Goal: Check status: Check status

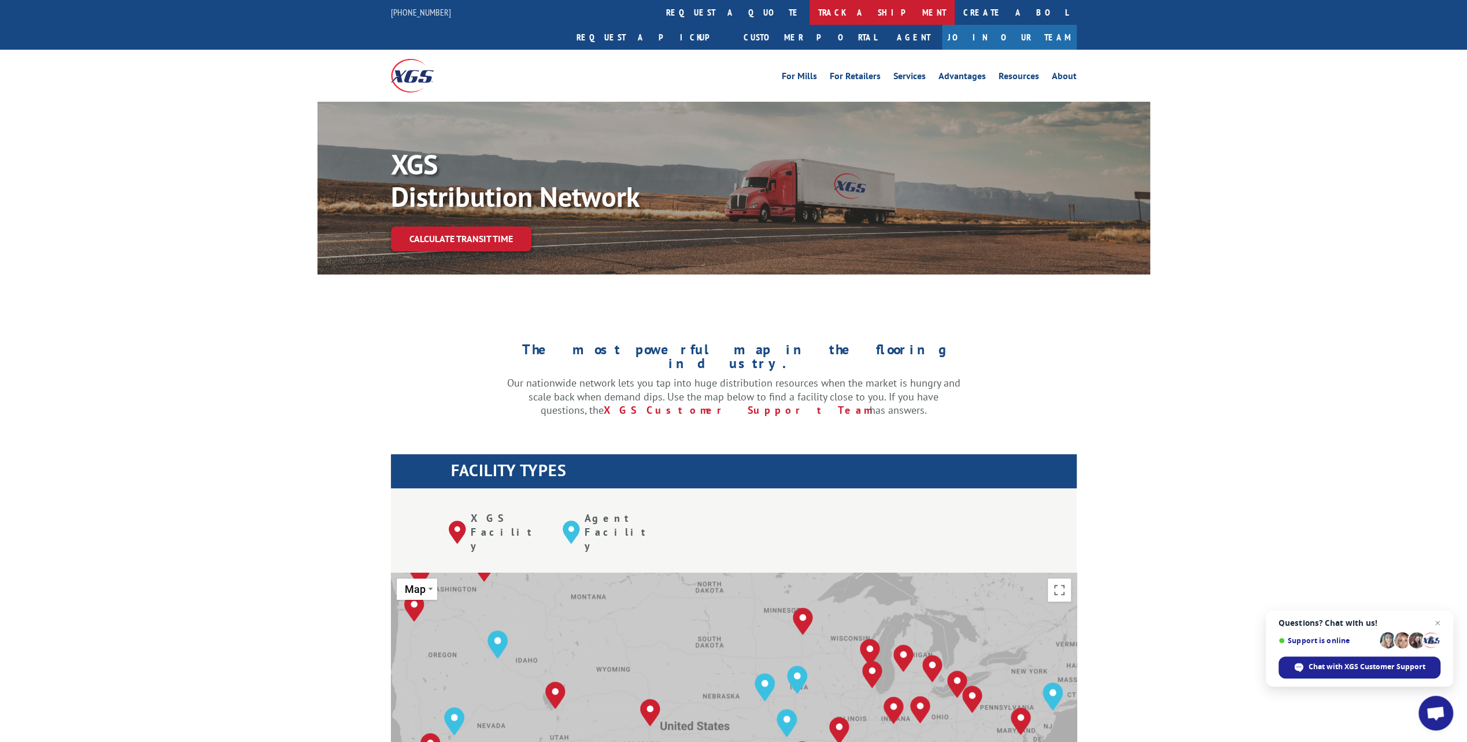
click at [809, 11] on link "track a shipment" at bounding box center [881, 12] width 145 height 25
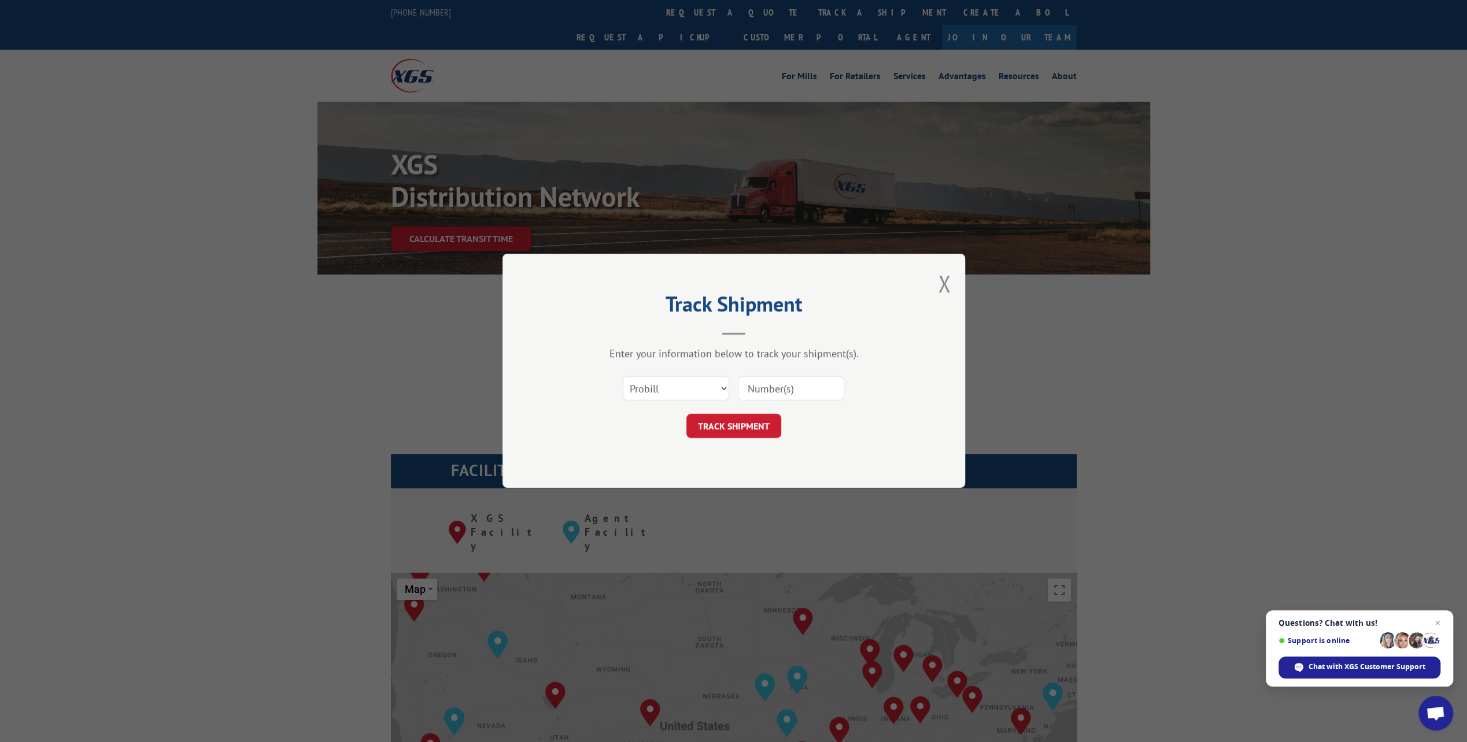
click at [782, 401] on div "Select category... Probill BOL PO" at bounding box center [733, 389] width 347 height 38
click at [781, 392] on input at bounding box center [791, 389] width 106 height 24
paste input "17674479"
type input "17674479"
click at [764, 428] on button "TRACK SHIPMENT" at bounding box center [733, 427] width 95 height 24
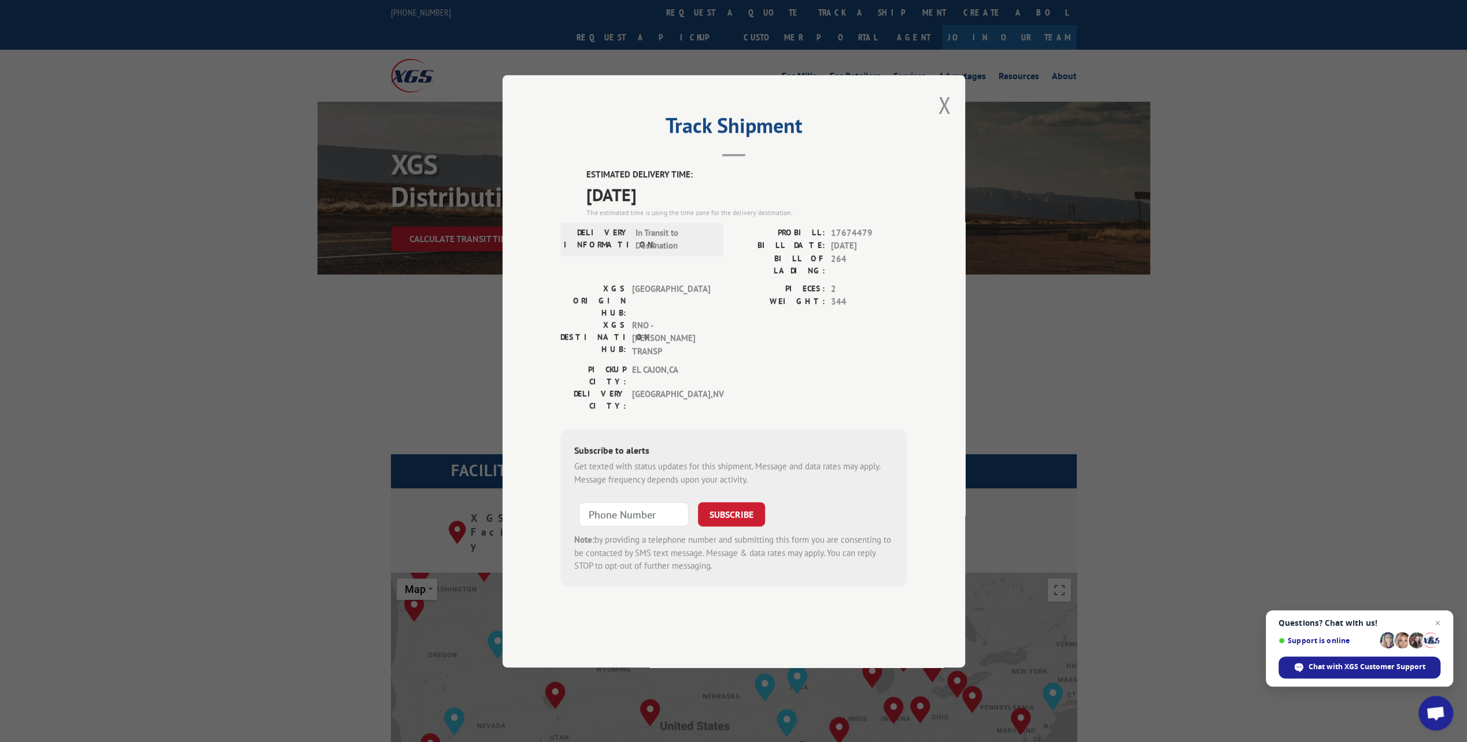
click at [882, 460] on div "Get texted with status updates for this shipment. Message and data rates may ap…" at bounding box center [733, 473] width 319 height 26
click at [742, 372] on div "PICKUP CITY: [GEOGRAPHIC_DATA] , [GEOGRAPHIC_DATA]: [GEOGRAPHIC_DATA] , [GEOGRA…" at bounding box center [733, 391] width 347 height 54
click at [760, 309] on label "WEIGHT:" at bounding box center [779, 301] width 91 height 13
click at [940, 120] on button "Close modal" at bounding box center [944, 105] width 13 height 31
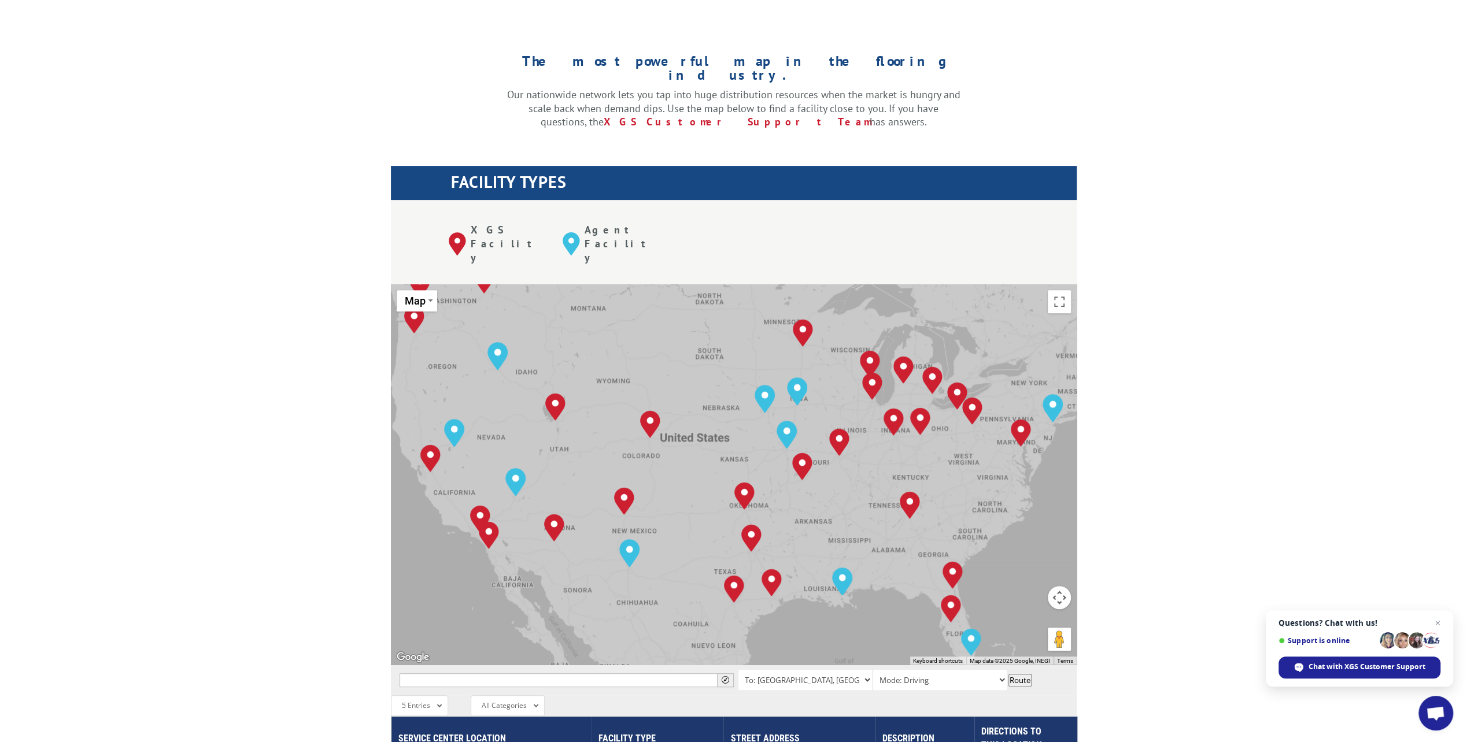
scroll to position [289, 0]
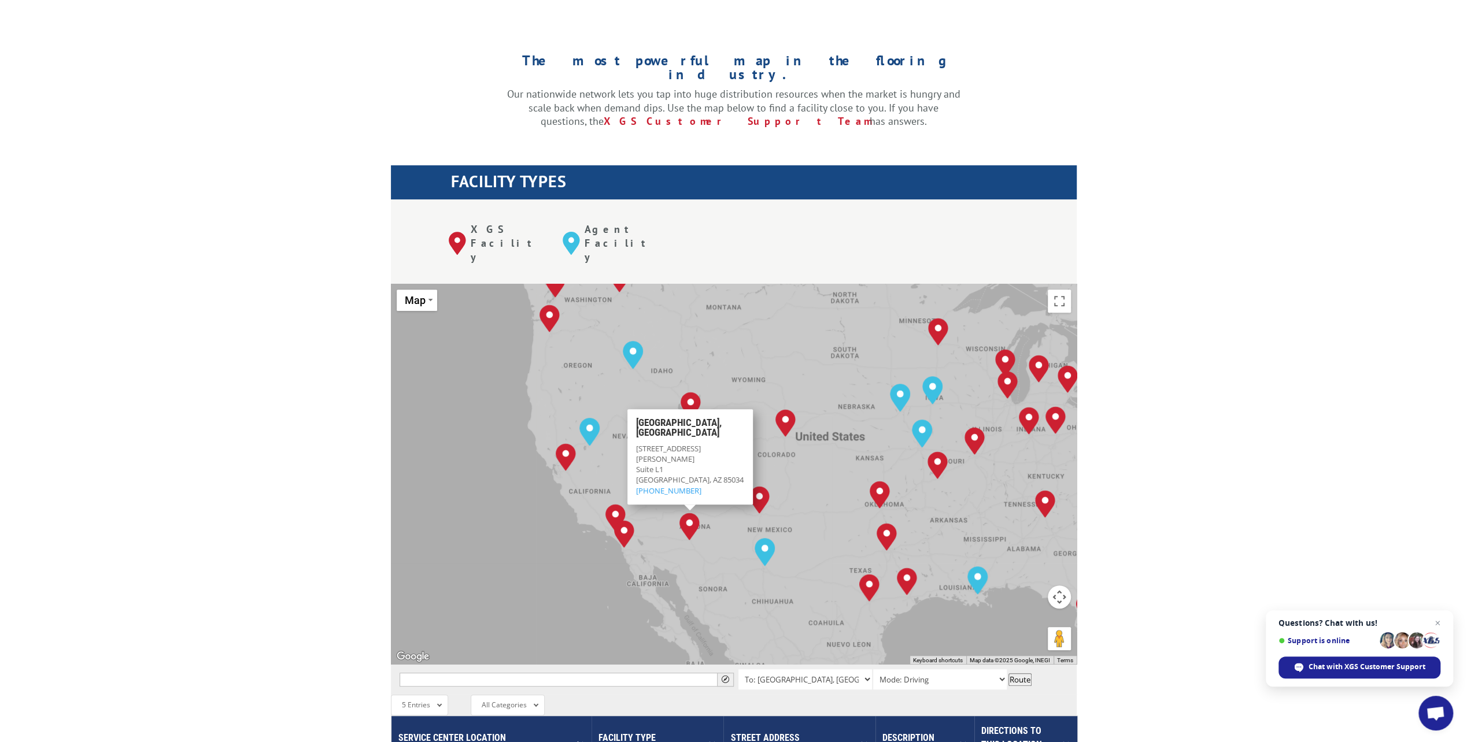
drag, startPoint x: 687, startPoint y: 484, endPoint x: 749, endPoint y: 479, distance: 61.6
click at [749, 479] on div "[GEOGRAPHIC_DATA], [GEOGRAPHIC_DATA] [GEOGRAPHIC_DATA], [GEOGRAPHIC_DATA] [GEOG…" at bounding box center [734, 474] width 686 height 380
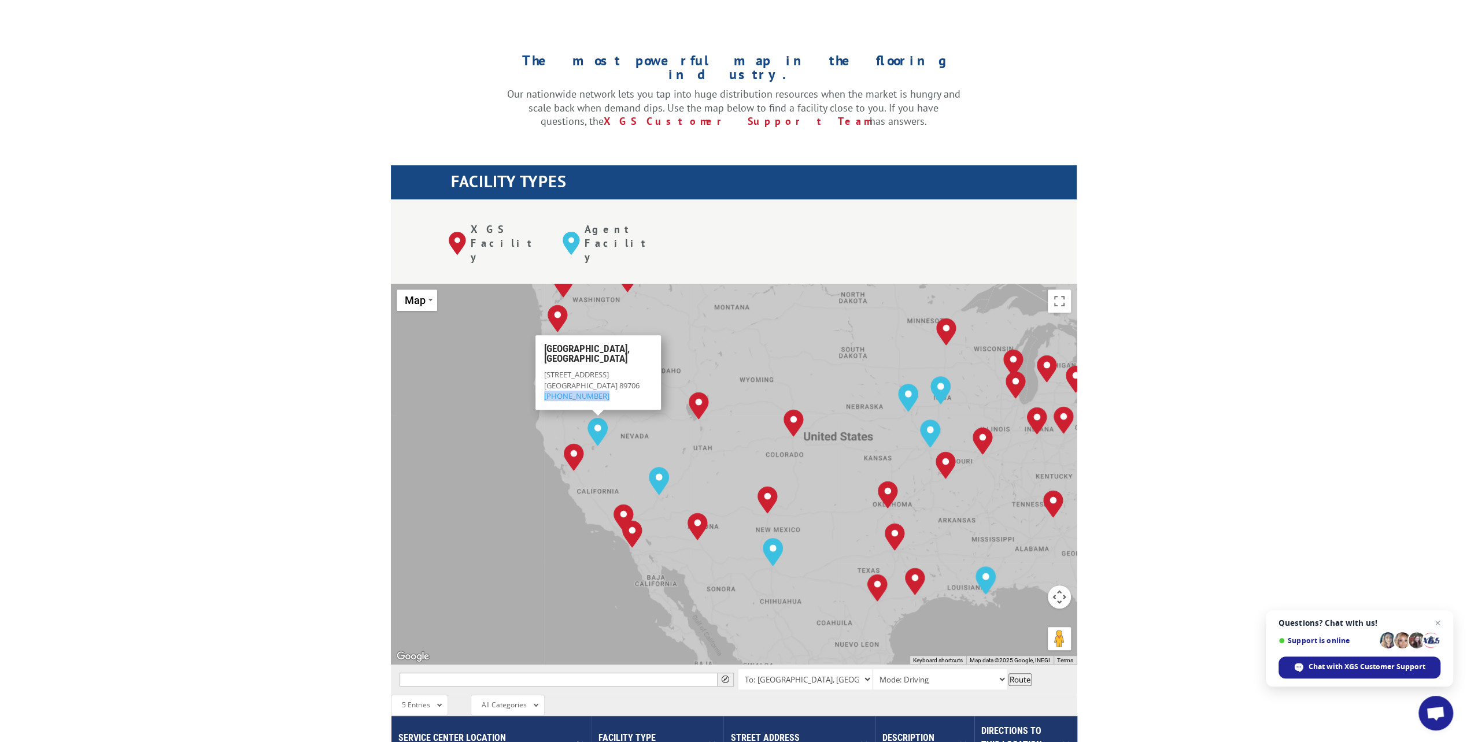
drag, startPoint x: 598, startPoint y: 339, endPoint x: 543, endPoint y: 341, distance: 54.4
click at [543, 369] on div "[STREET_ADDRESS] (844) 947-7447" at bounding box center [597, 385] width 108 height 32
drag, startPoint x: 585, startPoint y: 297, endPoint x: 538, endPoint y: 302, distance: 46.5
click at [538, 335] on div "[GEOGRAPHIC_DATA], [GEOGRAPHIC_DATA] [STREET_ADDRESS] (844) 947-7447" at bounding box center [597, 372] width 125 height 75
drag, startPoint x: 538, startPoint y: 302, endPoint x: 577, endPoint y: 315, distance: 41.0
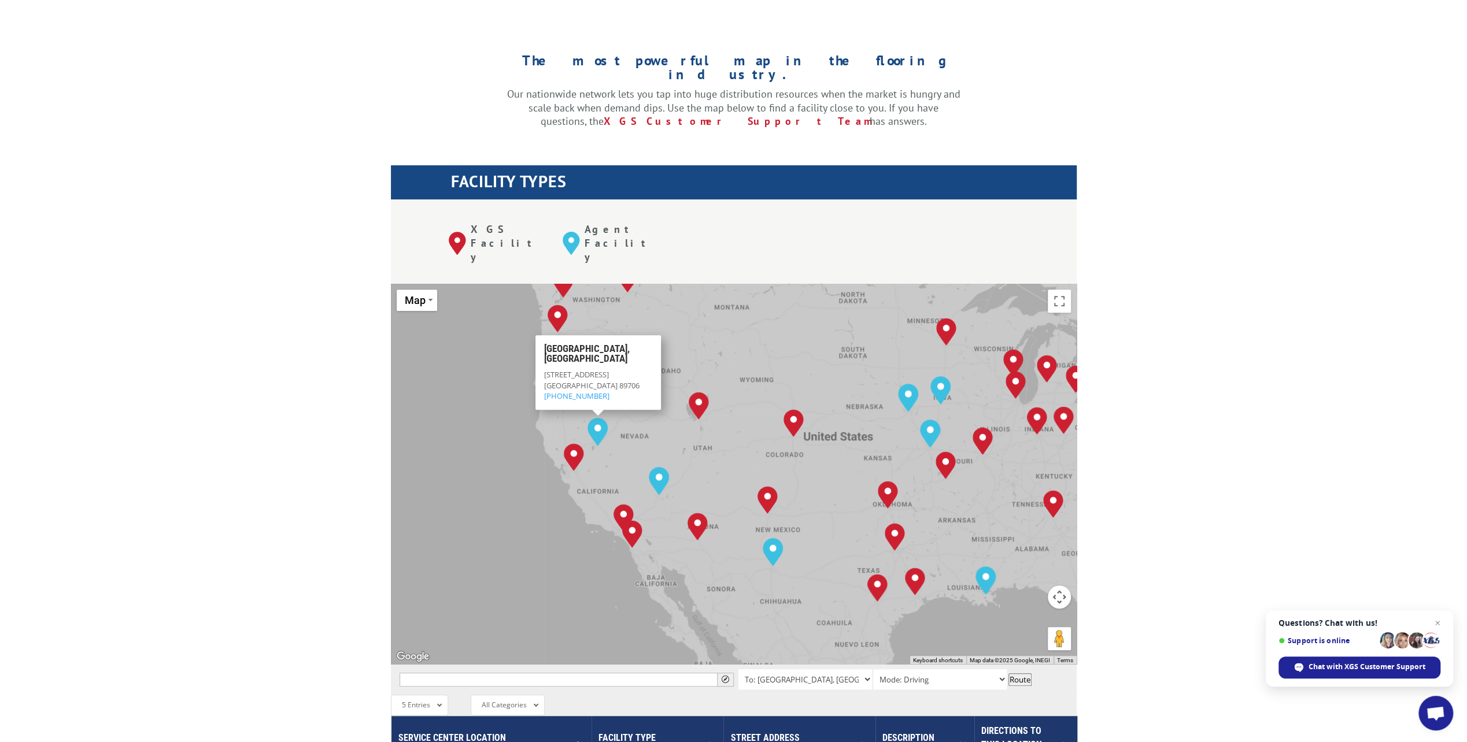
click at [577, 369] on span "[STREET_ADDRESS]" at bounding box center [575, 374] width 65 height 10
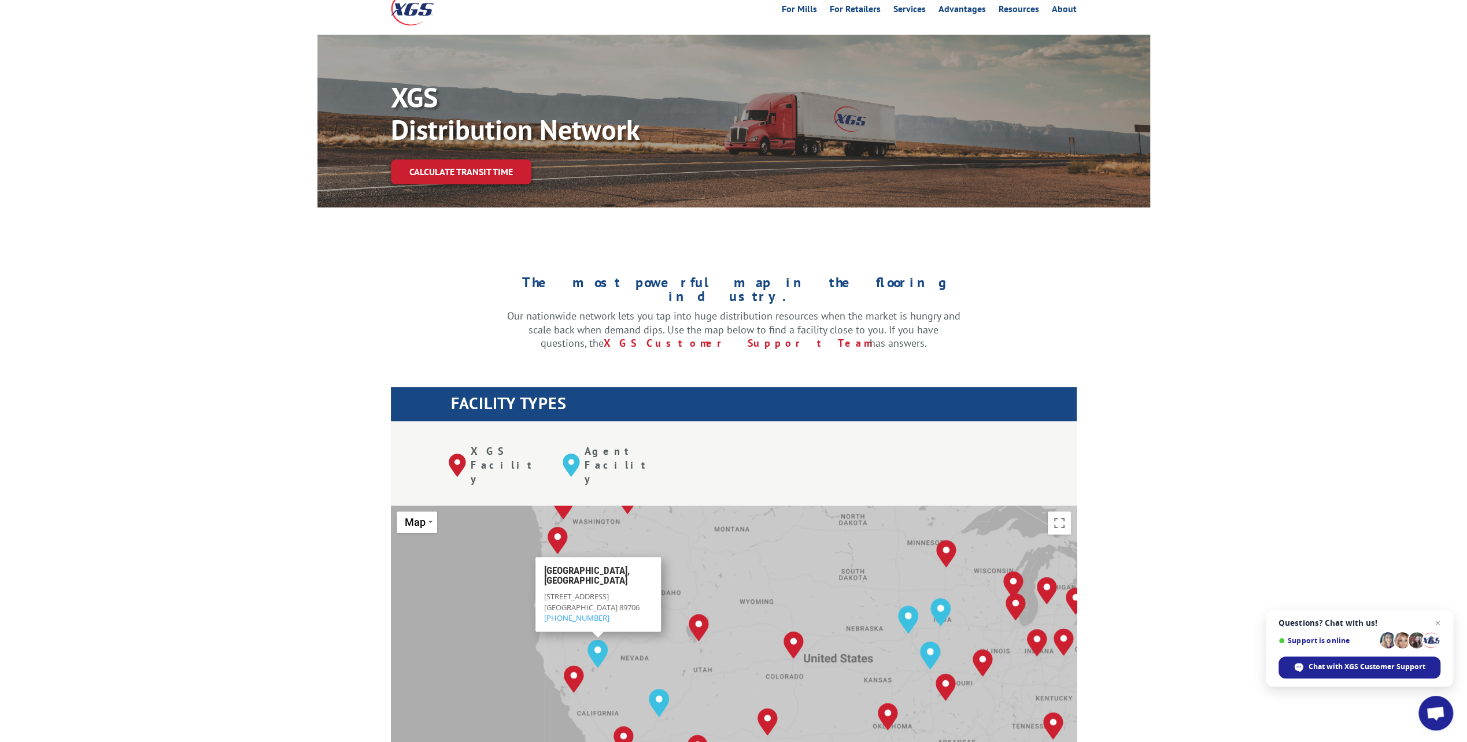
scroll to position [0, 0]
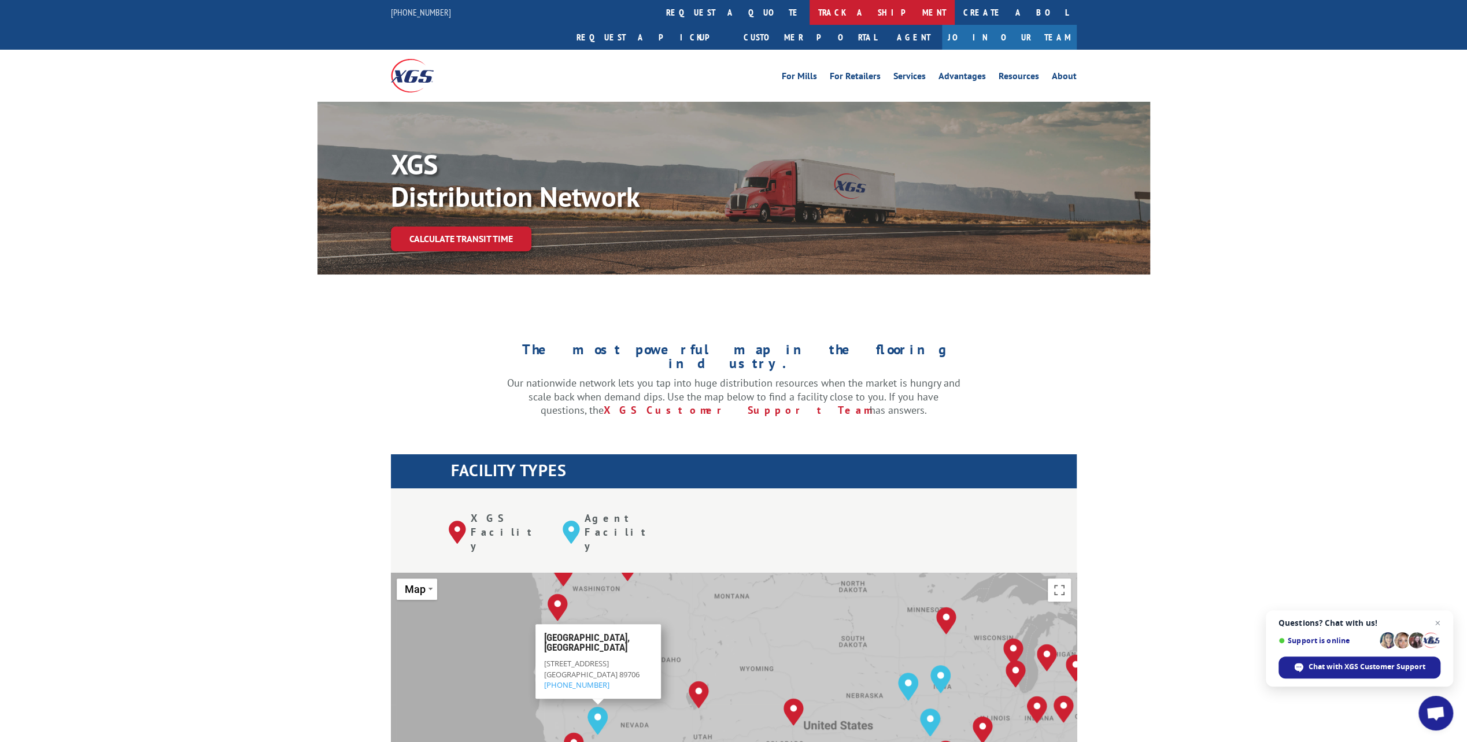
click at [809, 14] on link "track a shipment" at bounding box center [881, 12] width 145 height 25
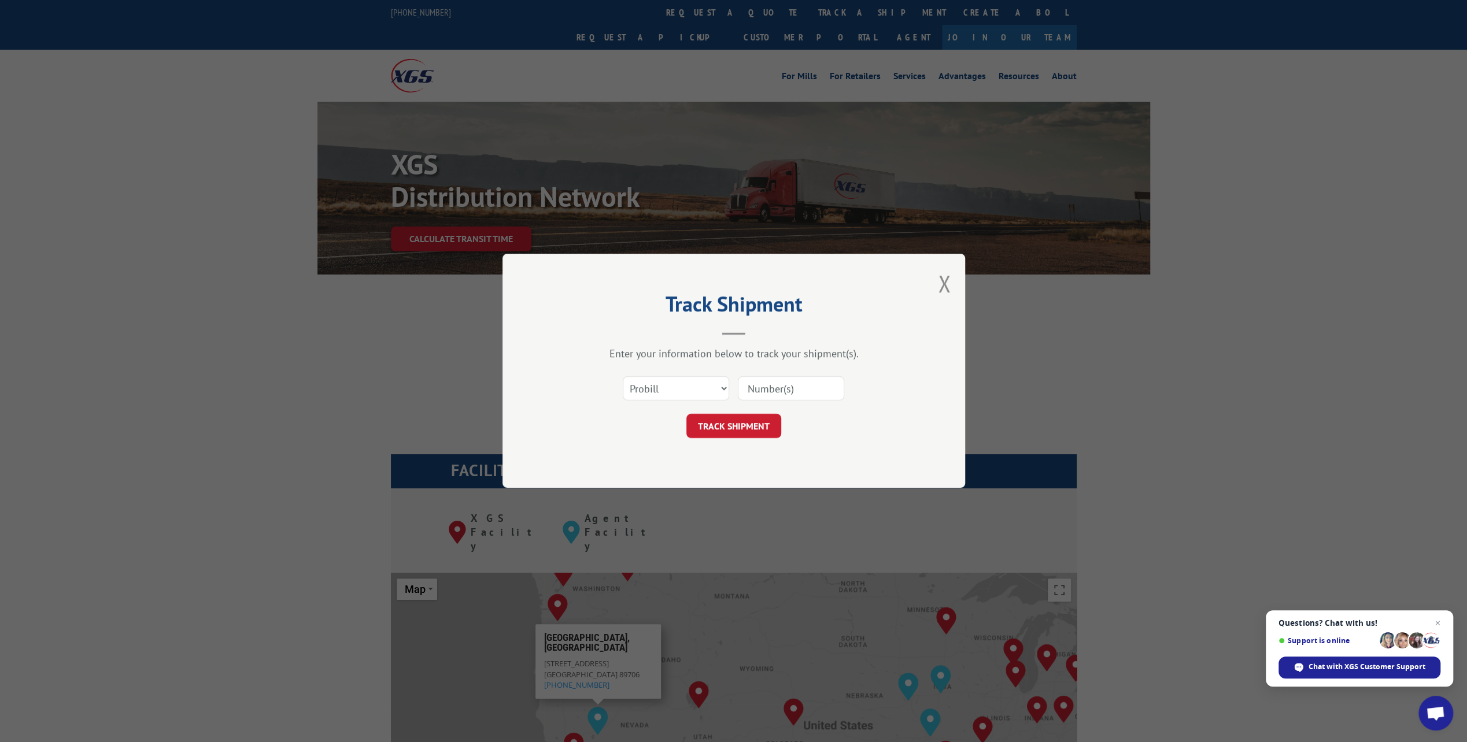
click at [773, 384] on input at bounding box center [791, 389] width 106 height 24
paste input "17674479"
type input "17674479"
click at [760, 420] on button "TRACK SHIPMENT" at bounding box center [733, 427] width 95 height 24
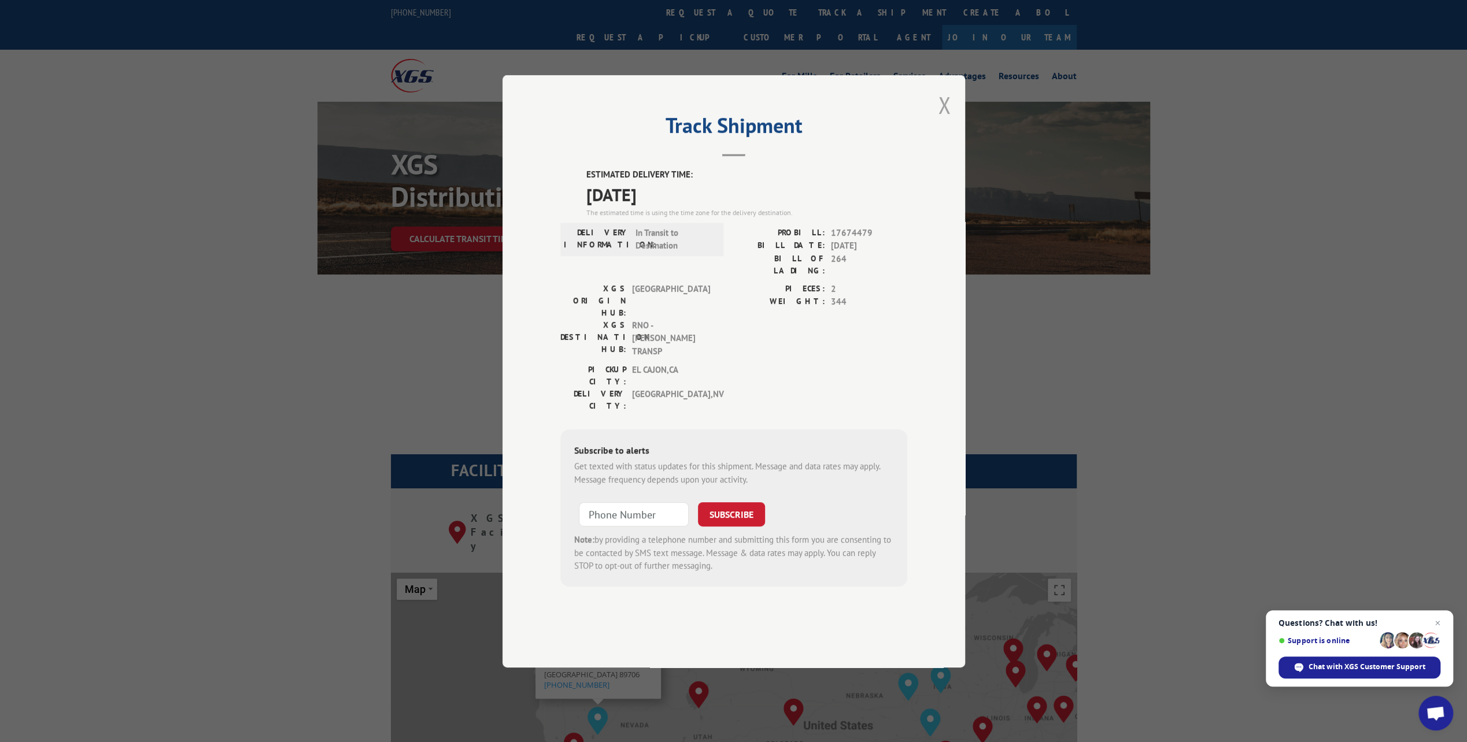
click at [945, 120] on button "Close modal" at bounding box center [944, 105] width 13 height 31
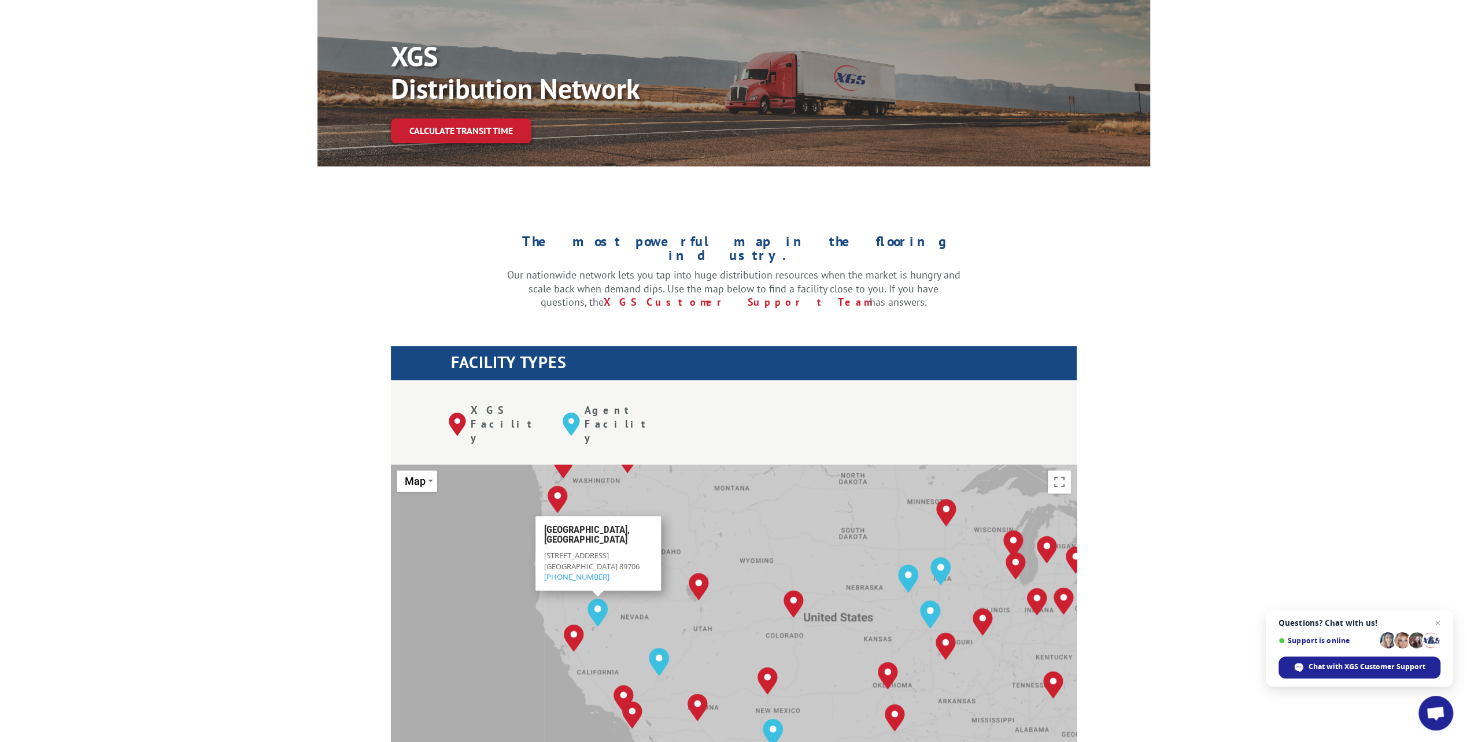
scroll to position [173, 0]
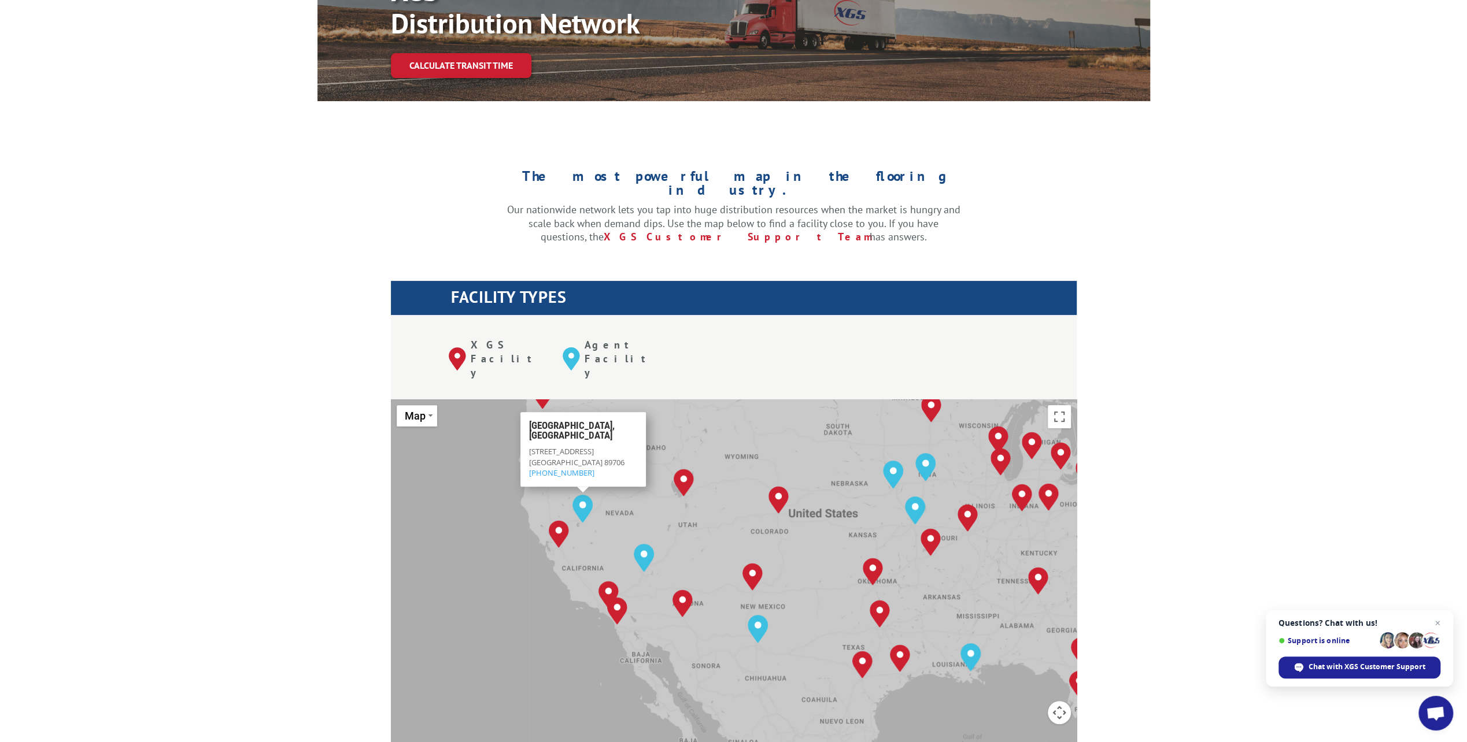
drag, startPoint x: 636, startPoint y: 551, endPoint x: 621, endPoint y: 506, distance: 47.0
click at [621, 506] on div "[GEOGRAPHIC_DATA], [GEOGRAPHIC_DATA] [GEOGRAPHIC_DATA], [GEOGRAPHIC_DATA] [GEOG…" at bounding box center [734, 590] width 686 height 380
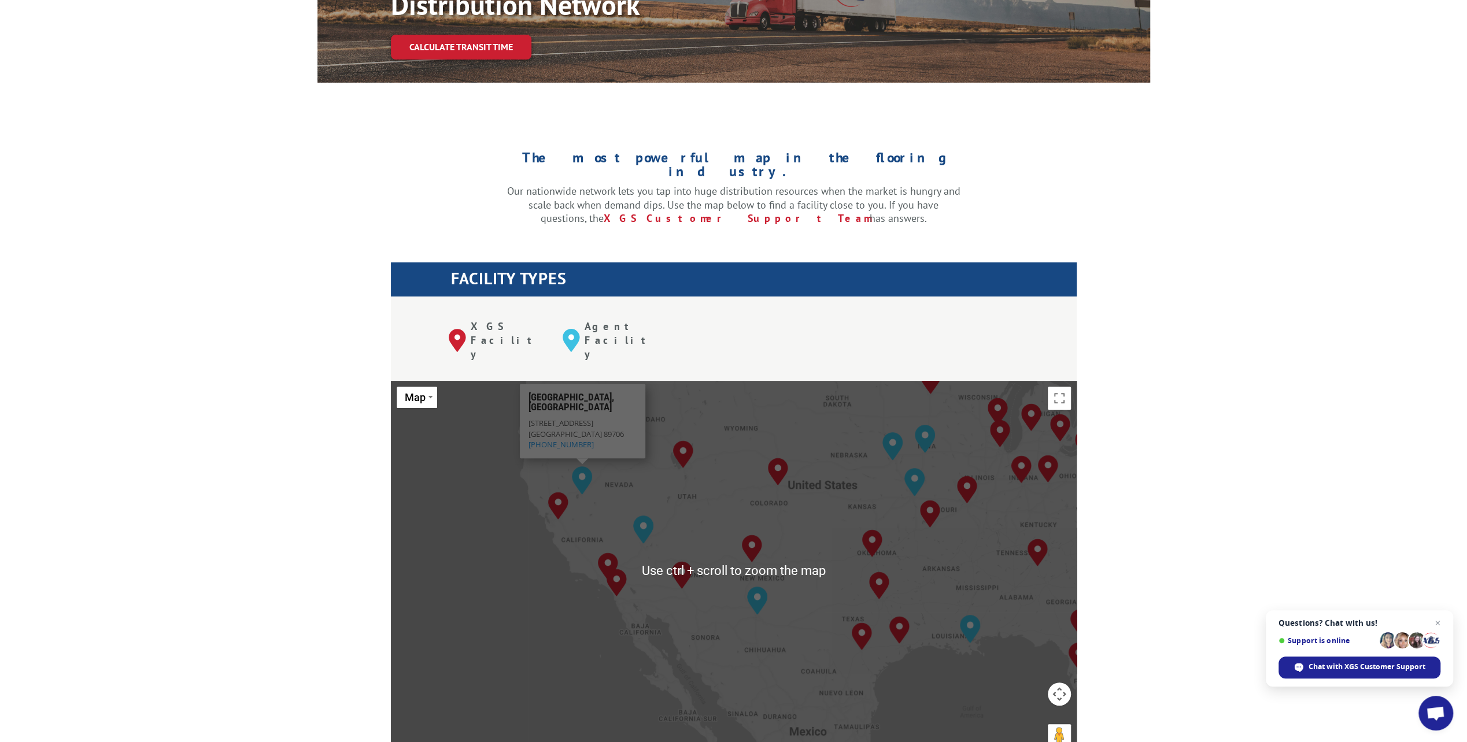
scroll to position [231, 0]
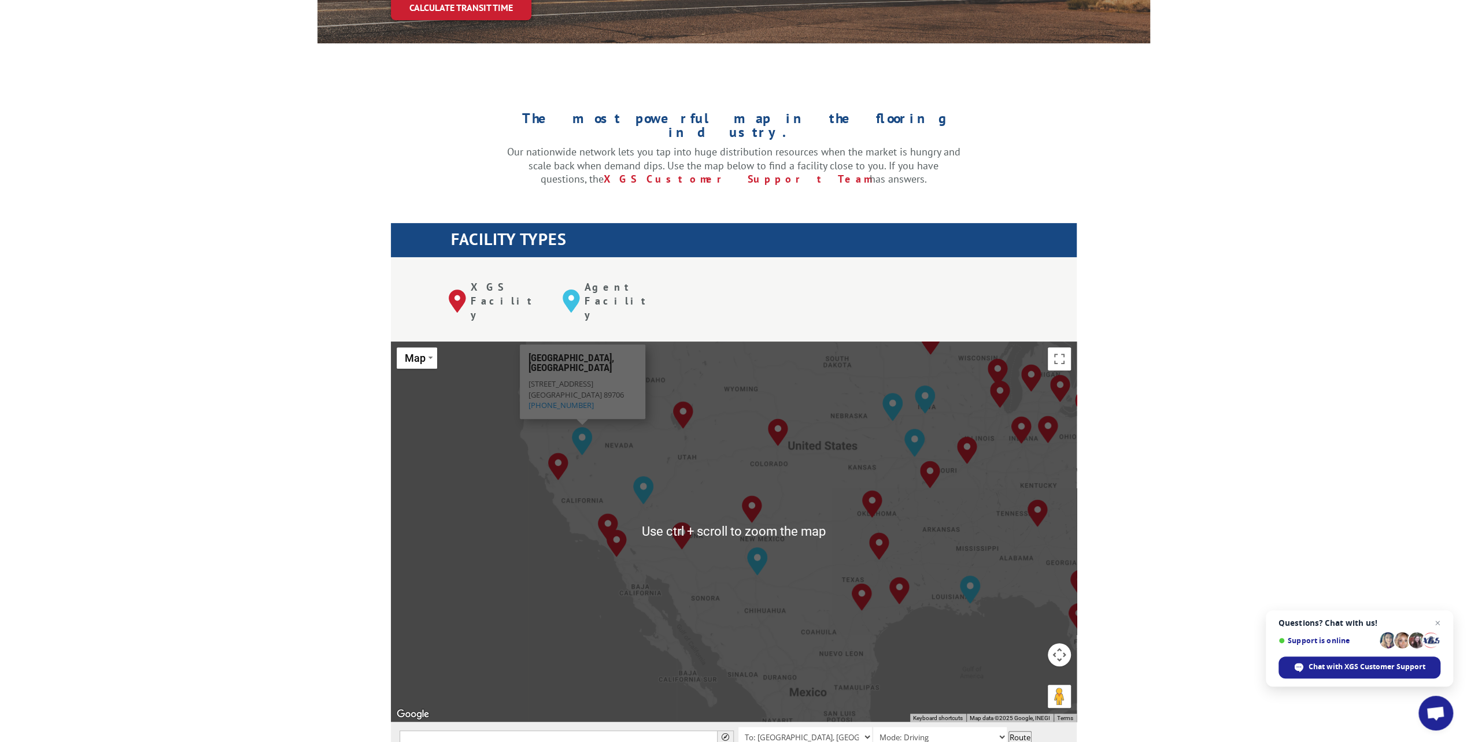
click at [325, 407] on div "The most powerful map in the flooring industry. Our nationwide network lets you…" at bounding box center [733, 613] width 1467 height 1077
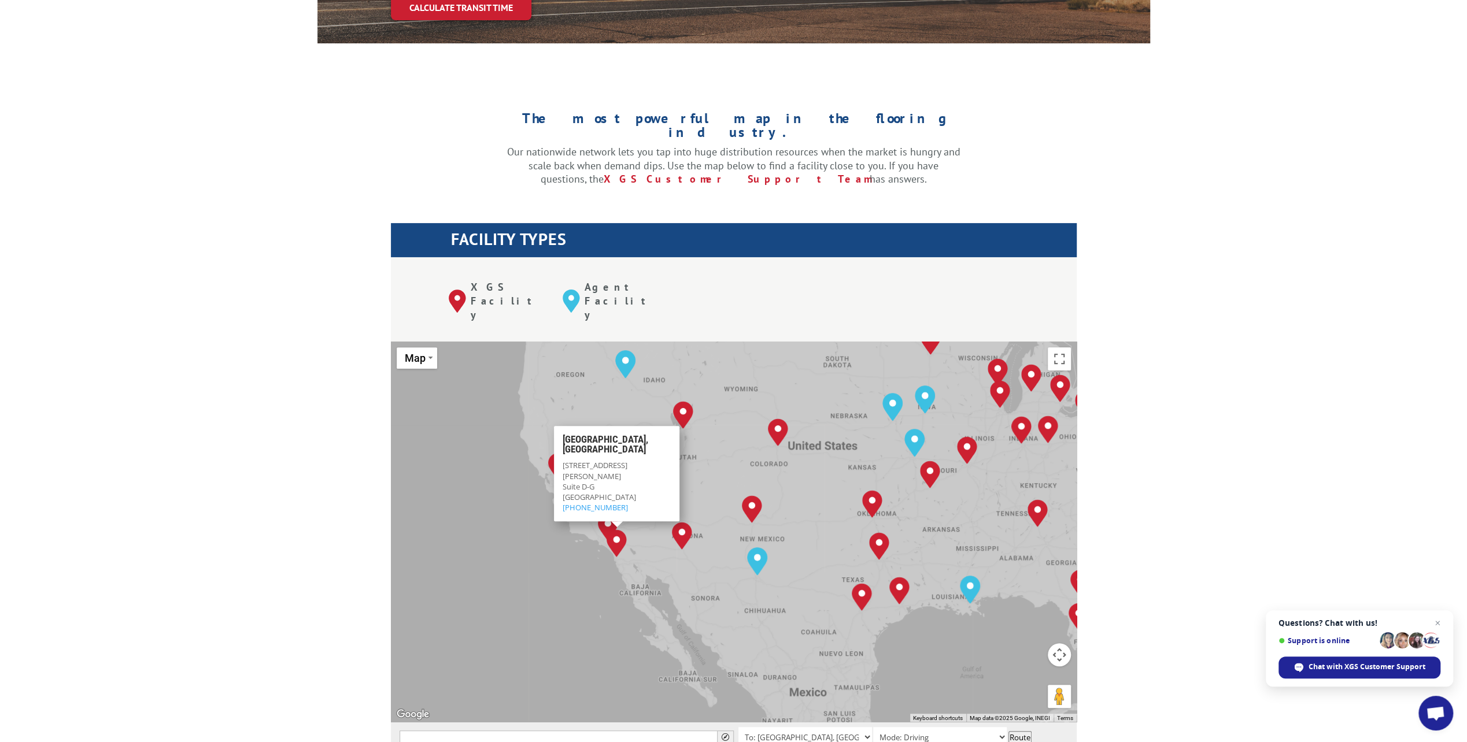
drag, startPoint x: 631, startPoint y: 493, endPoint x: 523, endPoint y: 497, distance: 108.2
click at [523, 497] on div "[GEOGRAPHIC_DATA], [GEOGRAPHIC_DATA] [GEOGRAPHIC_DATA], [GEOGRAPHIC_DATA] [GEOG…" at bounding box center [734, 532] width 686 height 380
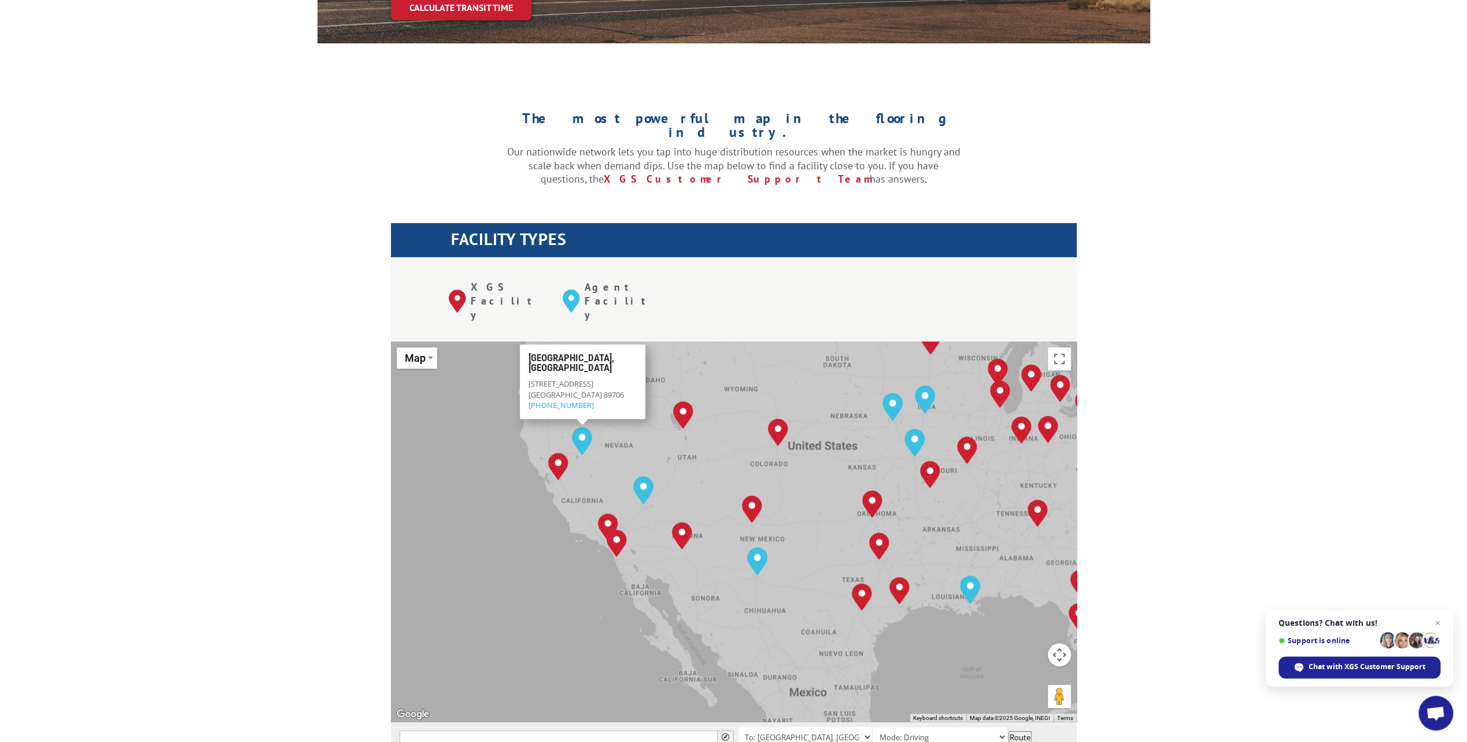
click at [596, 379] on div "[STREET_ADDRESS] (844) 947-7447" at bounding box center [582, 395] width 108 height 32
drag, startPoint x: 615, startPoint y: 341, endPoint x: 527, endPoint y: 329, distance: 88.7
click at [527, 345] on div "[GEOGRAPHIC_DATA], [GEOGRAPHIC_DATA] [STREET_ADDRESS] (844) 947-7447" at bounding box center [581, 382] width 125 height 75
drag, startPoint x: 527, startPoint y: 329, endPoint x: 310, endPoint y: 373, distance: 221.9
click at [310, 373] on div "The most powerful map in the flooring industry. Our nationwide network lets you…" at bounding box center [733, 613] width 1467 height 1077
